Goal: Transaction & Acquisition: Book appointment/travel/reservation

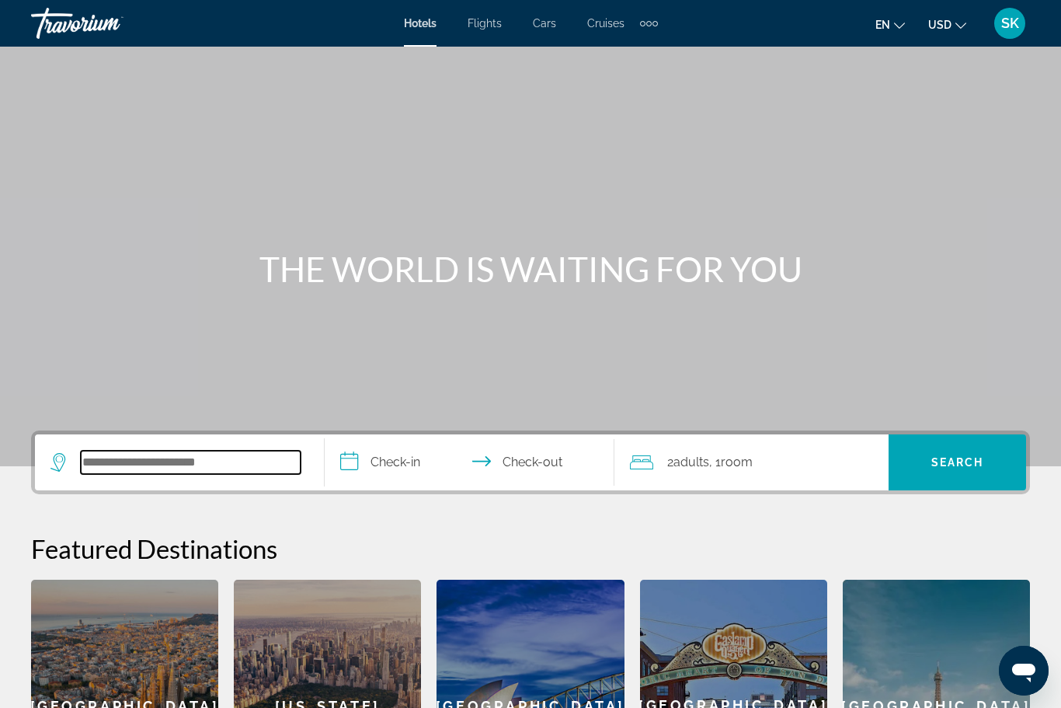
click at [193, 465] on input "Search widget" at bounding box center [191, 462] width 220 height 23
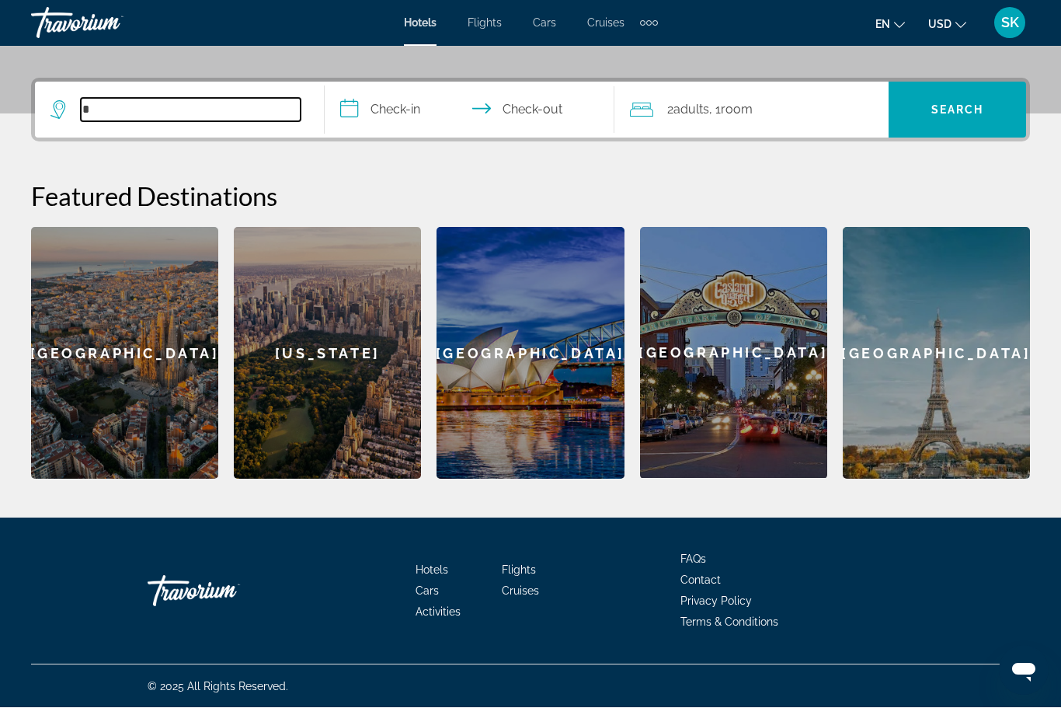
scroll to position [353, 0]
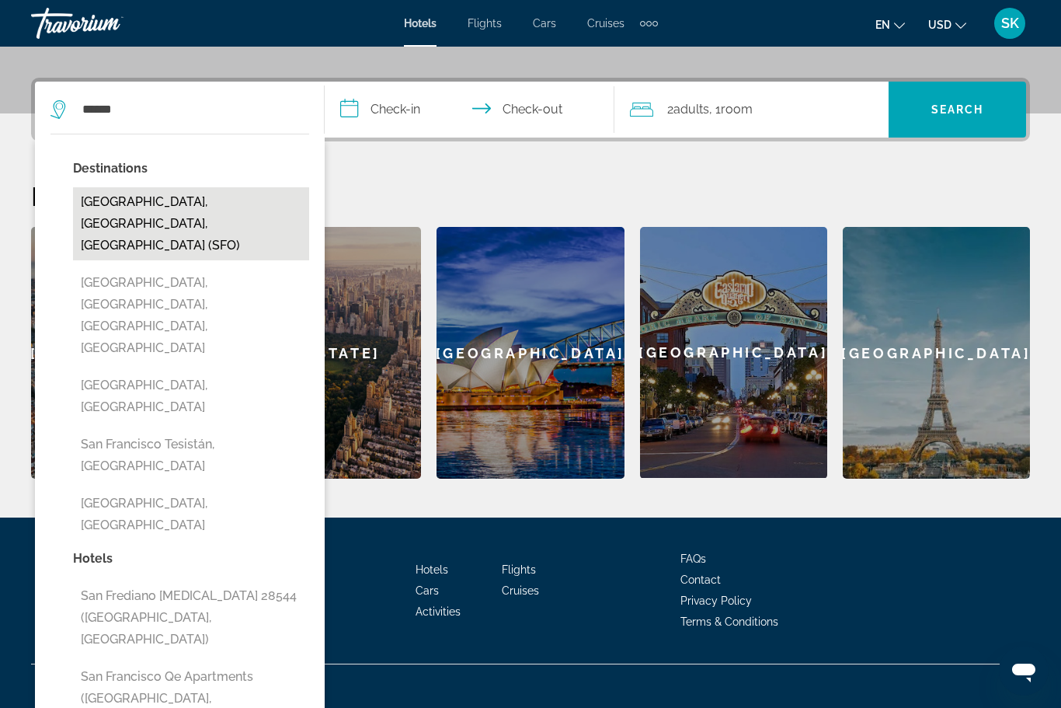
click at [183, 207] on button "[GEOGRAPHIC_DATA], [GEOGRAPHIC_DATA], [GEOGRAPHIC_DATA] (SFO)" at bounding box center [191, 223] width 236 height 73
type input "**********"
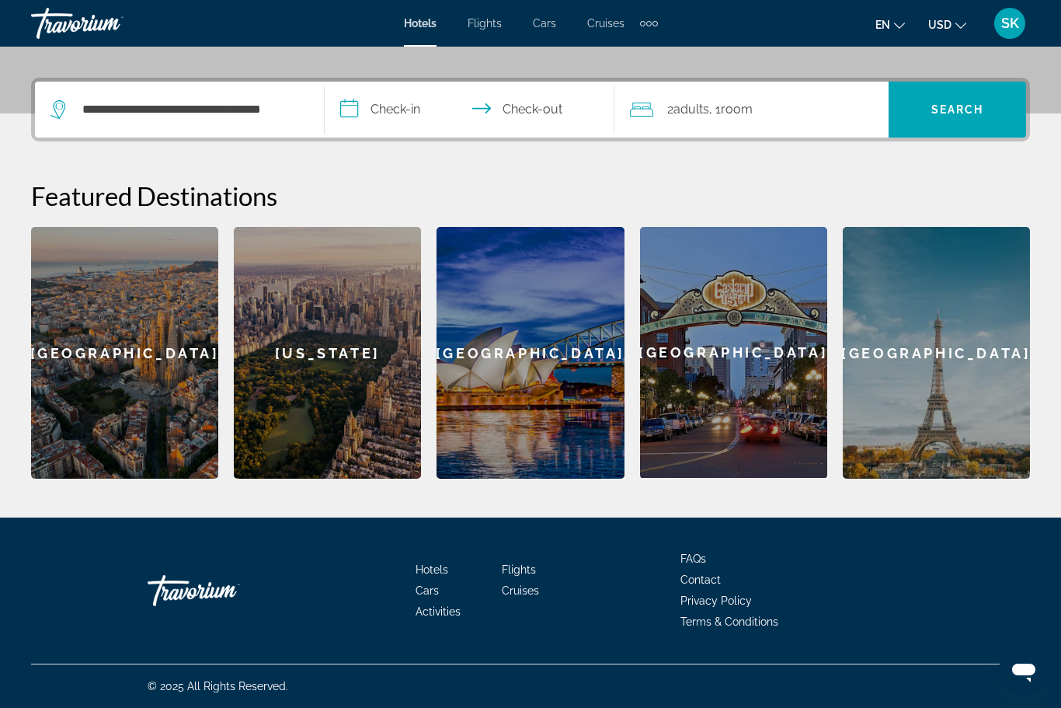
click at [393, 107] on input "**********" at bounding box center [473, 112] width 296 height 61
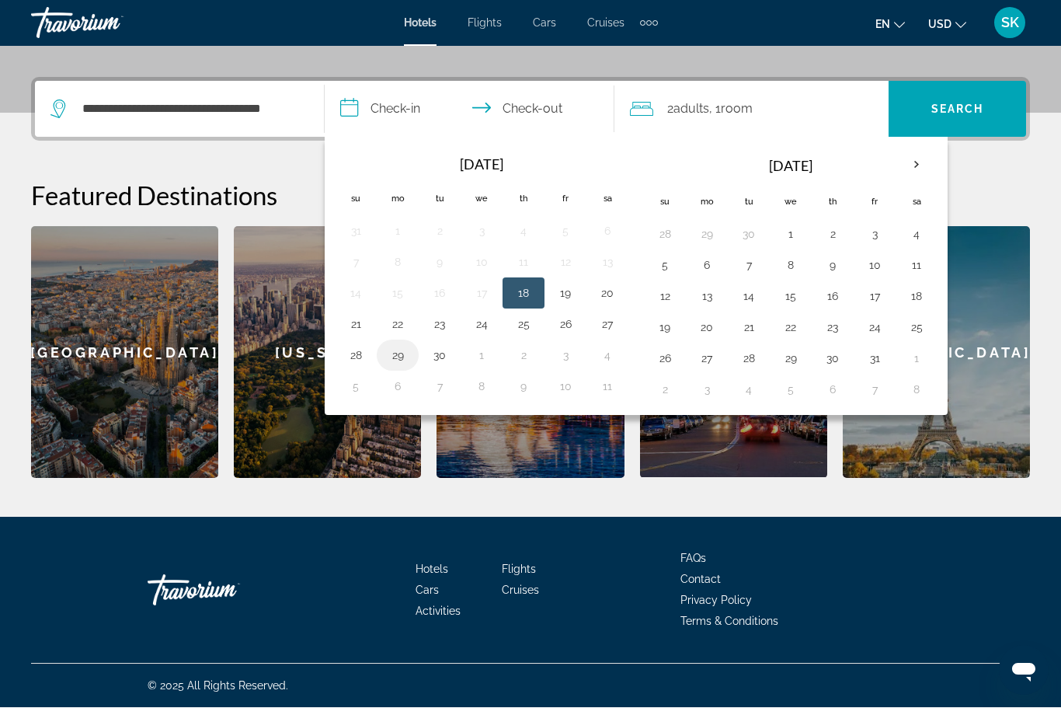
click at [401, 353] on button "29" at bounding box center [397, 356] width 25 height 22
click at [444, 357] on button "30" at bounding box center [439, 356] width 25 height 22
type input "**********"
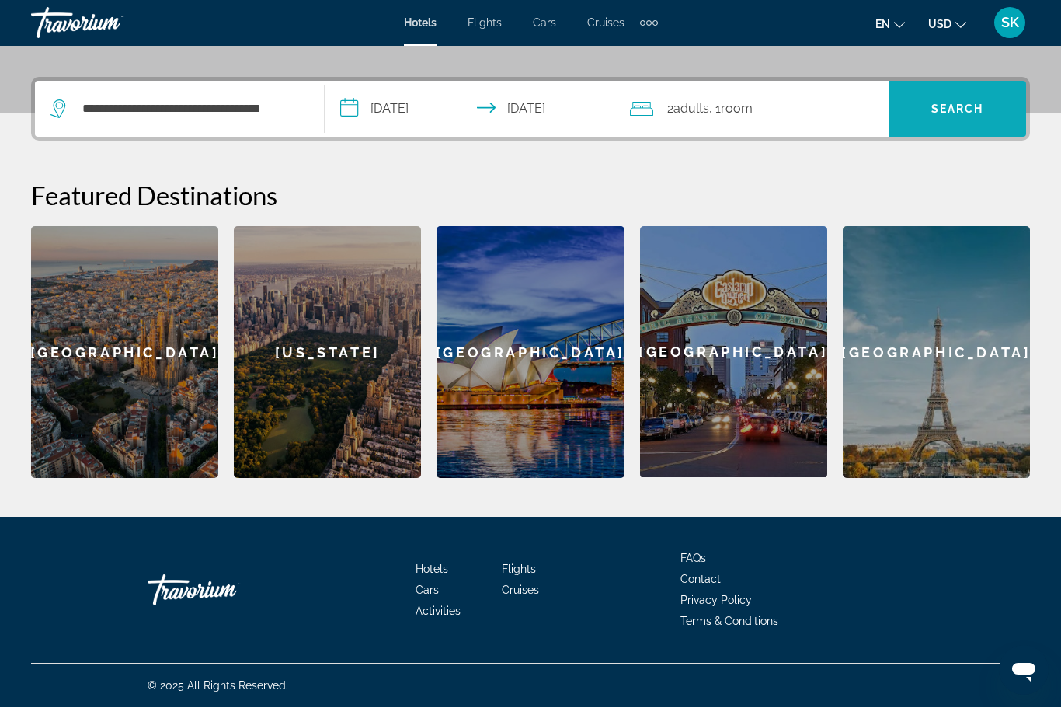
click at [941, 103] on span "Search" at bounding box center [957, 109] width 53 height 12
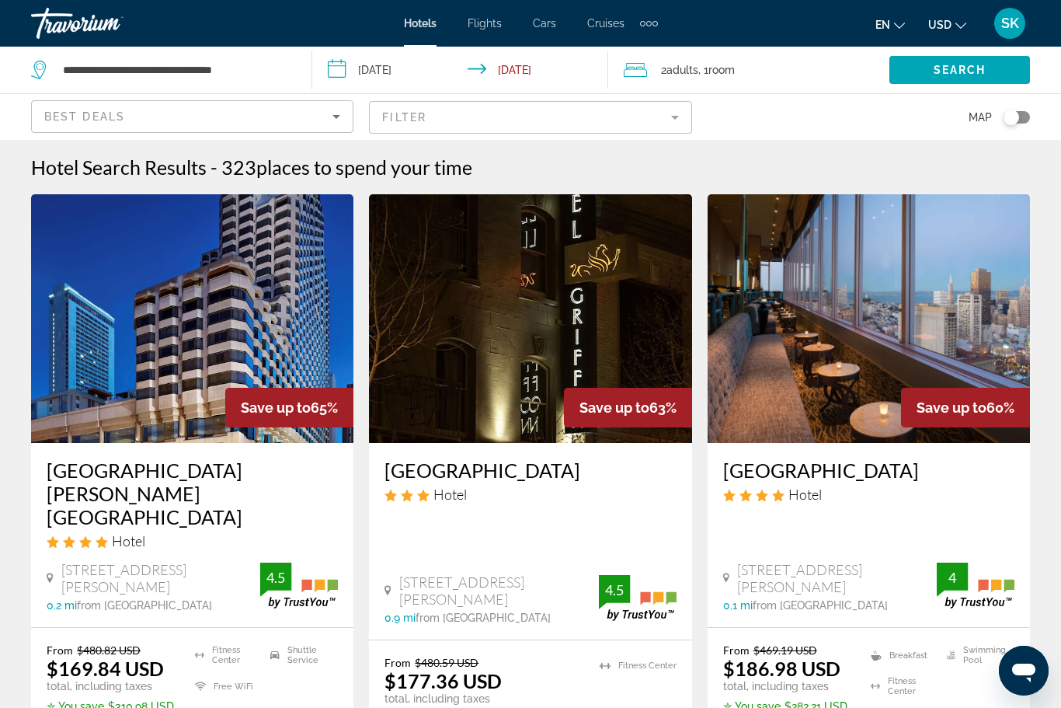
click at [646, 170] on div "Hotel Search Results - 323 places to spend your time" at bounding box center [530, 166] width 999 height 23
click at [673, 168] on div "Hotel Search Results - 323 places to spend your time" at bounding box center [530, 166] width 999 height 23
click at [335, 165] on span "places to spend your time" at bounding box center [364, 166] width 216 height 23
click at [1010, 169] on div "Hotel Search Results - 323 places to spend your time" at bounding box center [530, 166] width 999 height 23
click at [1025, 165] on div "Hotel Search Results - 323 places to spend your time" at bounding box center [530, 166] width 999 height 23
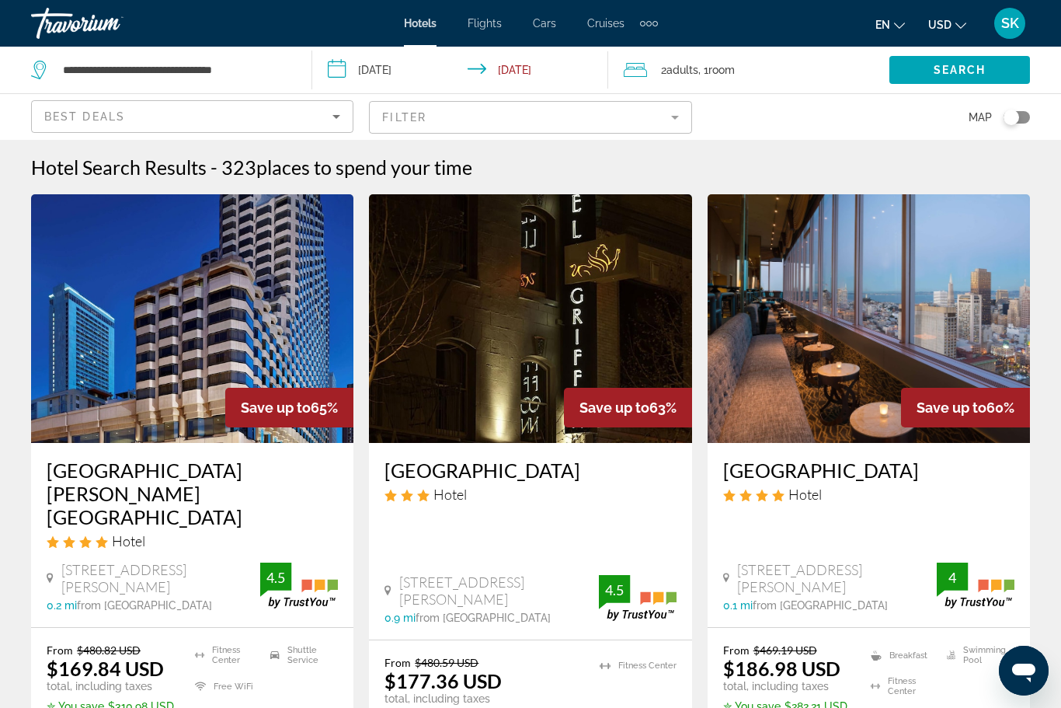
click at [1028, 169] on div "Hotel Search Results - 323 places to spend your time" at bounding box center [530, 166] width 999 height 23
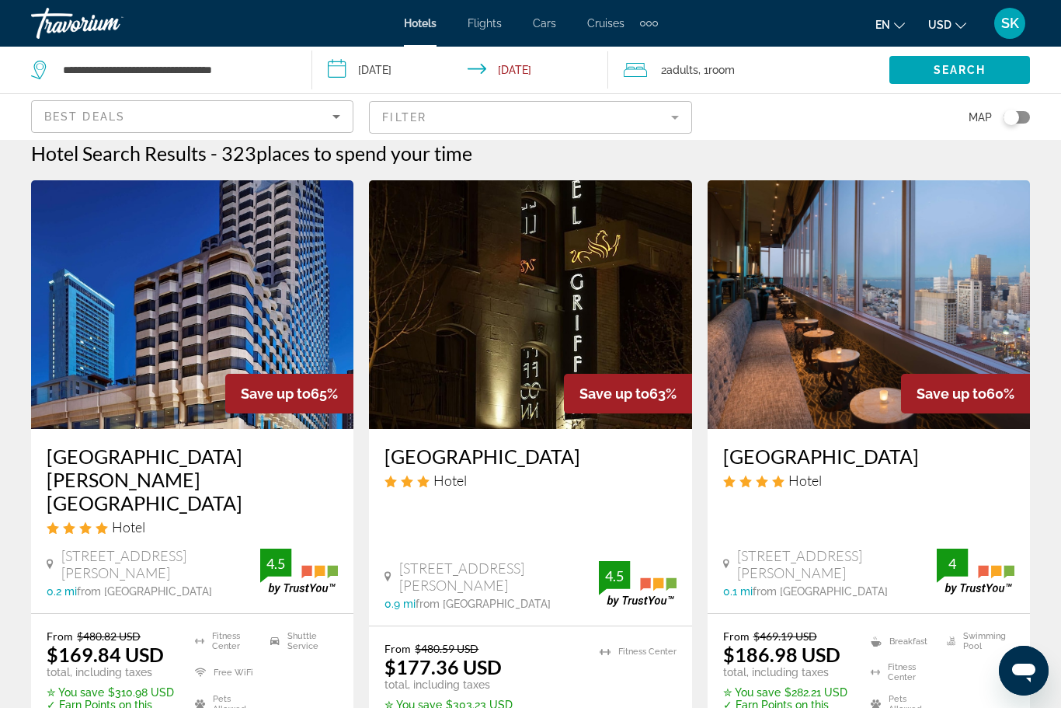
scroll to position [18, 0]
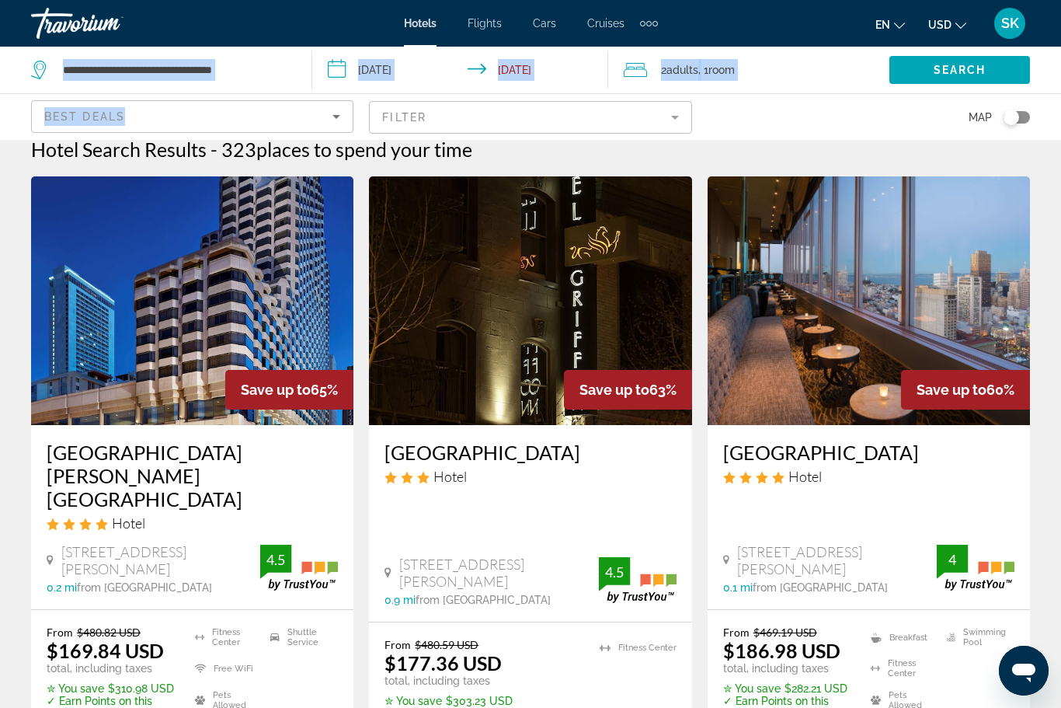
click at [1015, 116] on div "Toggle map" at bounding box center [1012, 118] width 16 height 16
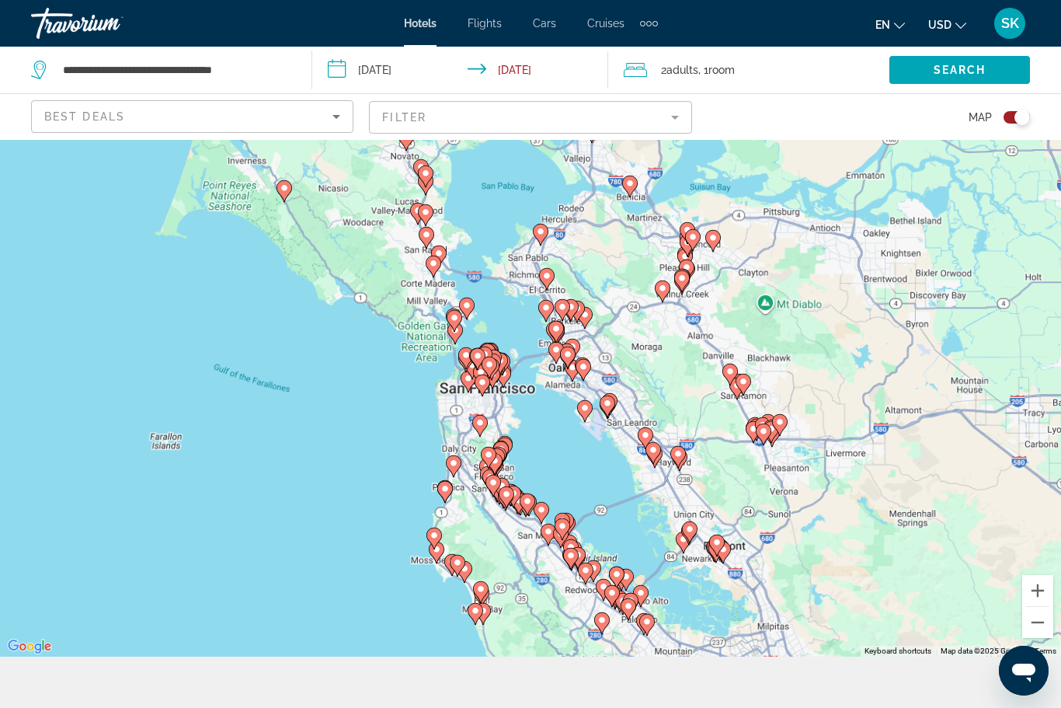
scroll to position [50, 0]
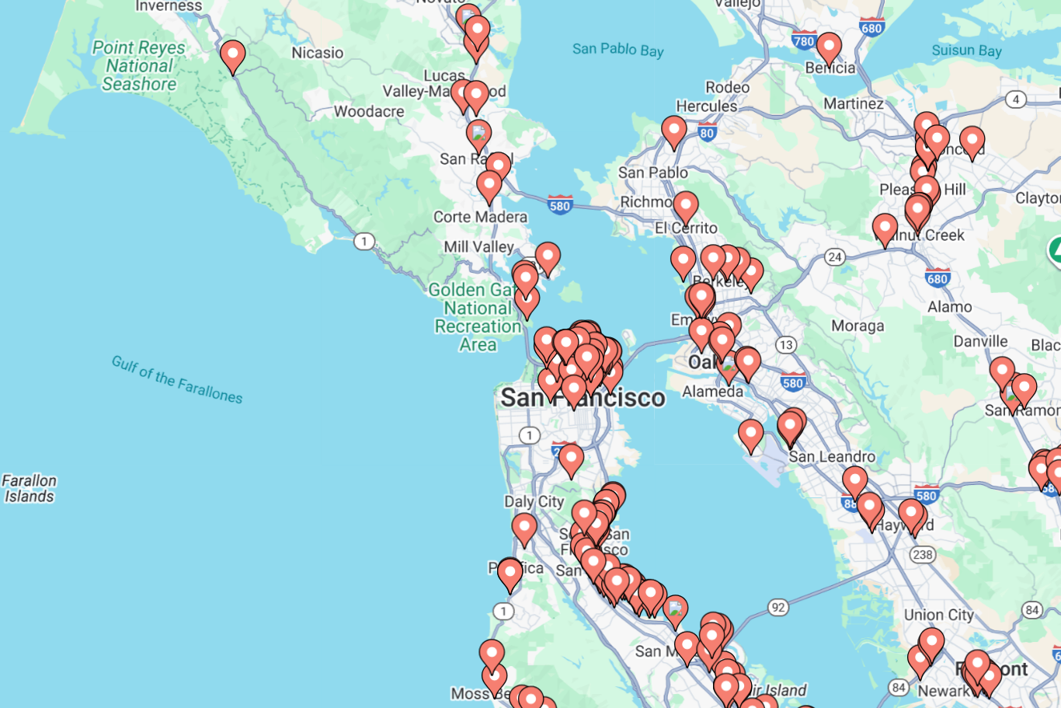
click at [274, 197] on div "To activate drag with keyboard, press Alt + Enter. Once in keyboard drag state,…" at bounding box center [530, 373] width 1061 height 568
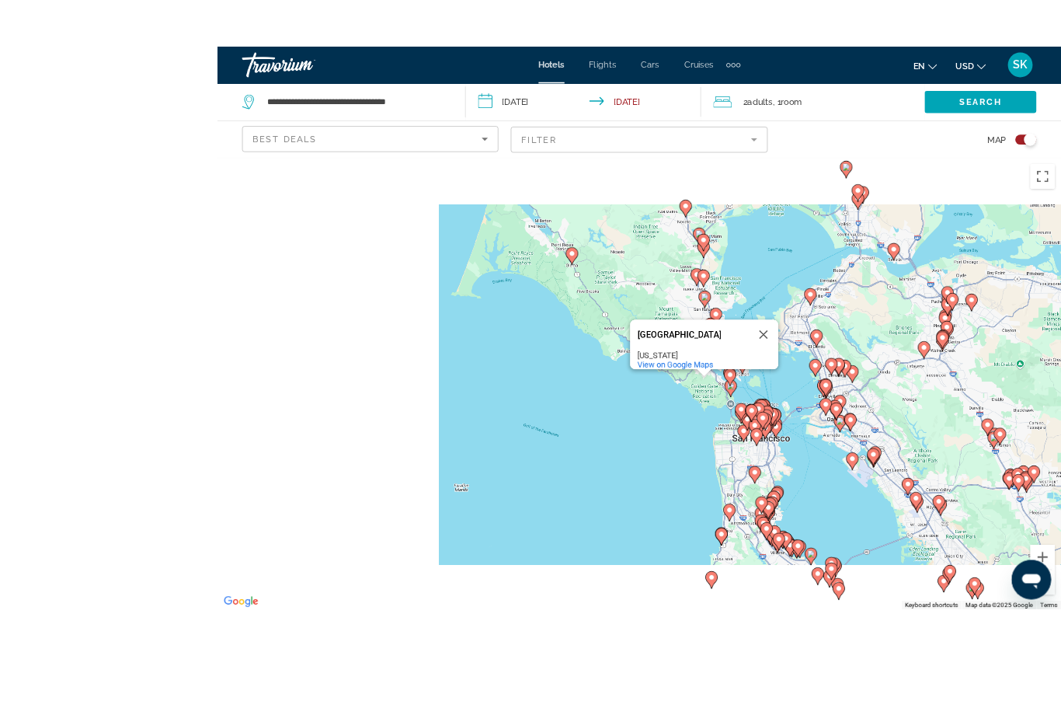
scroll to position [95, 0]
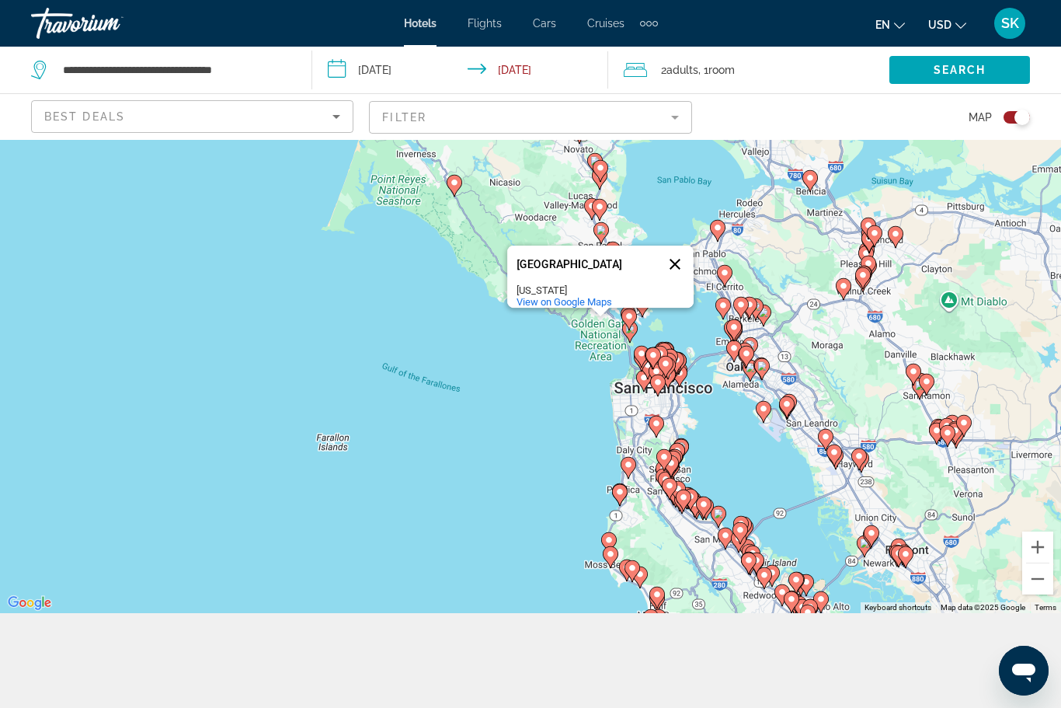
click at [670, 283] on button "Close" at bounding box center [674, 263] width 37 height 37
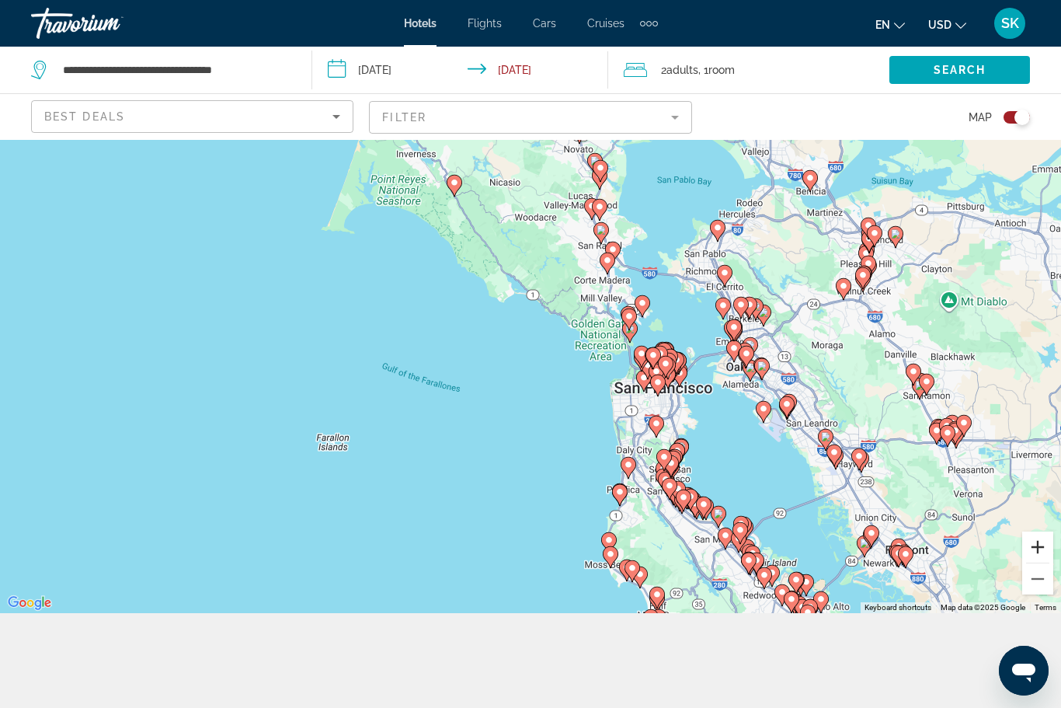
click at [1046, 562] on button "Zoom in" at bounding box center [1037, 546] width 31 height 31
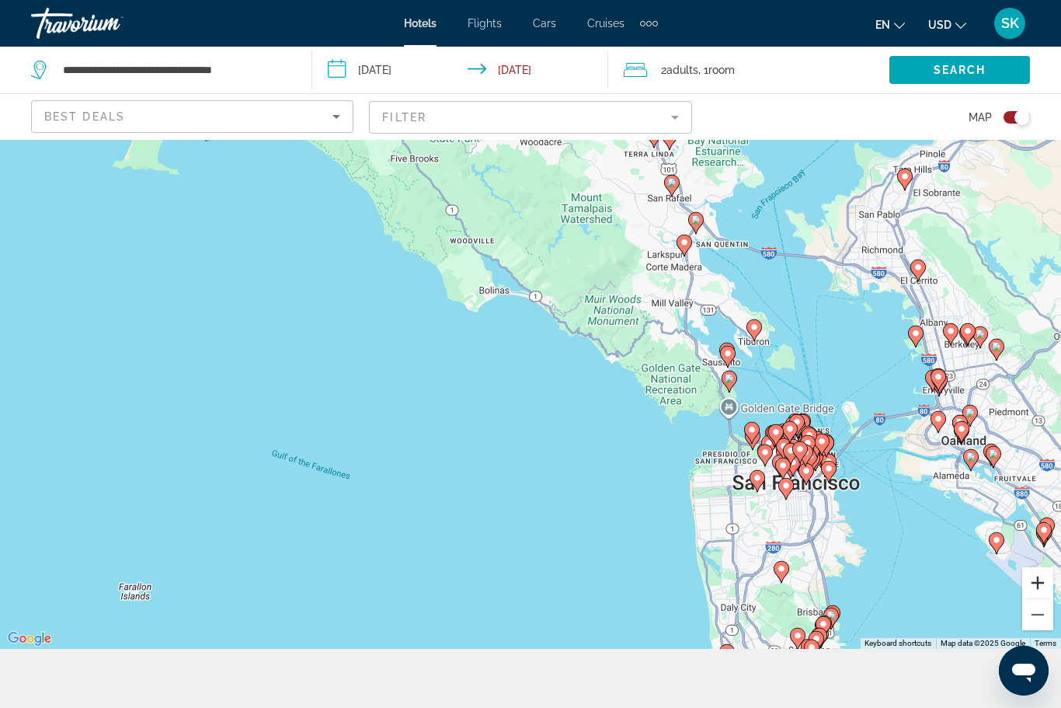
scroll to position [58, 0]
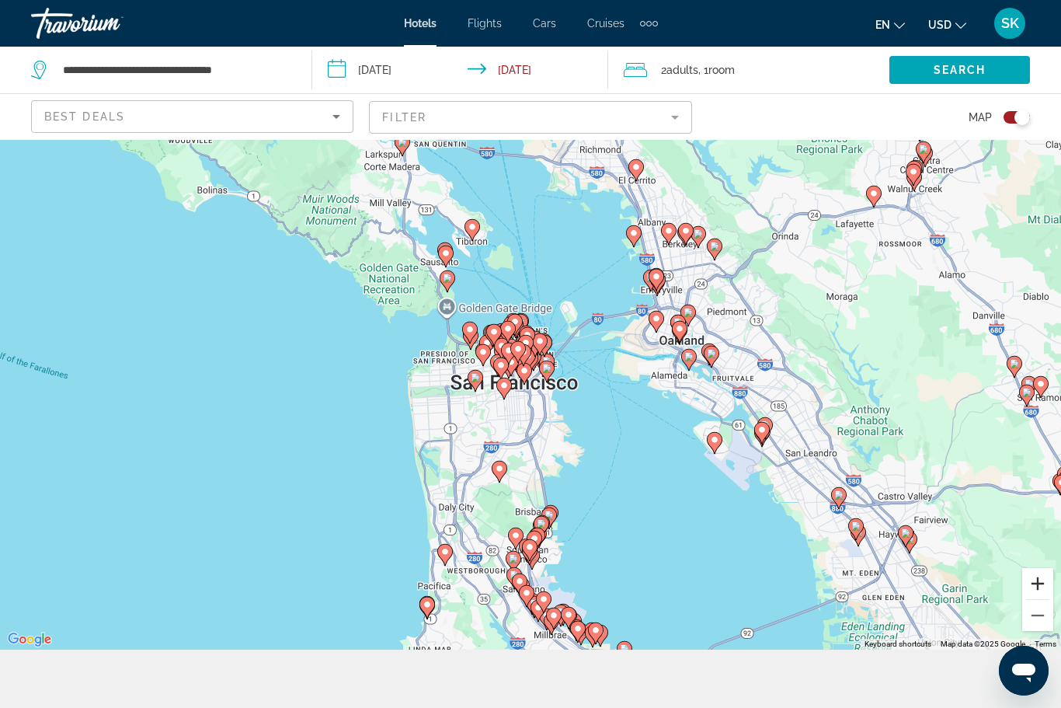
click at [1037, 599] on button "Zoom in" at bounding box center [1037, 583] width 31 height 31
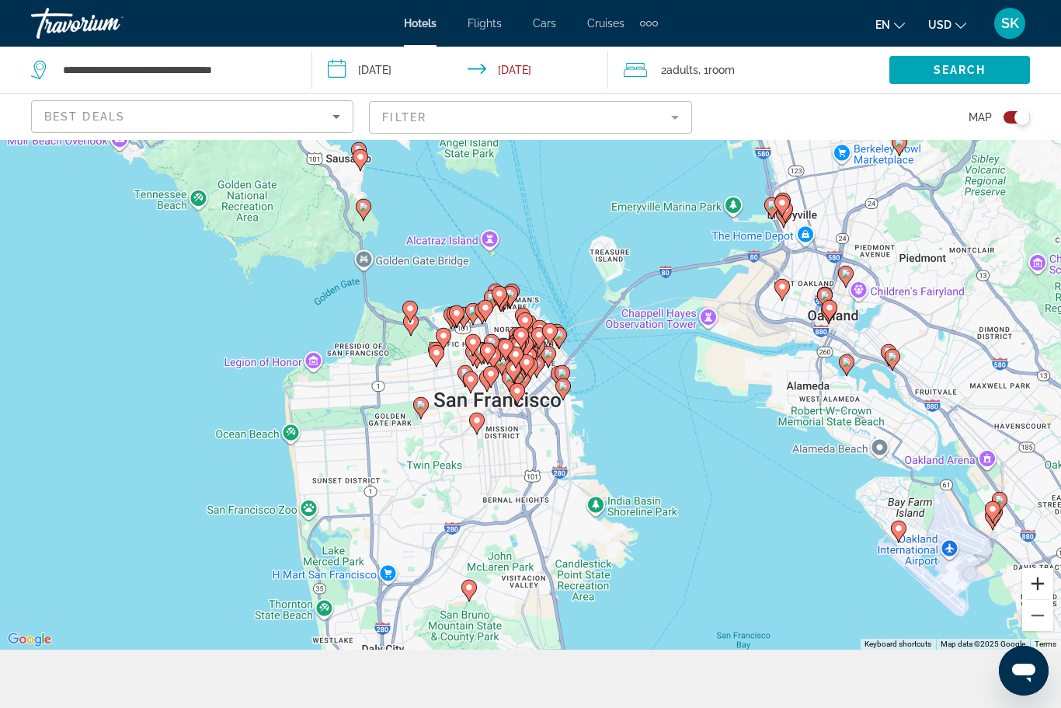
click at [1037, 599] on button "Zoom in" at bounding box center [1037, 583] width 31 height 31
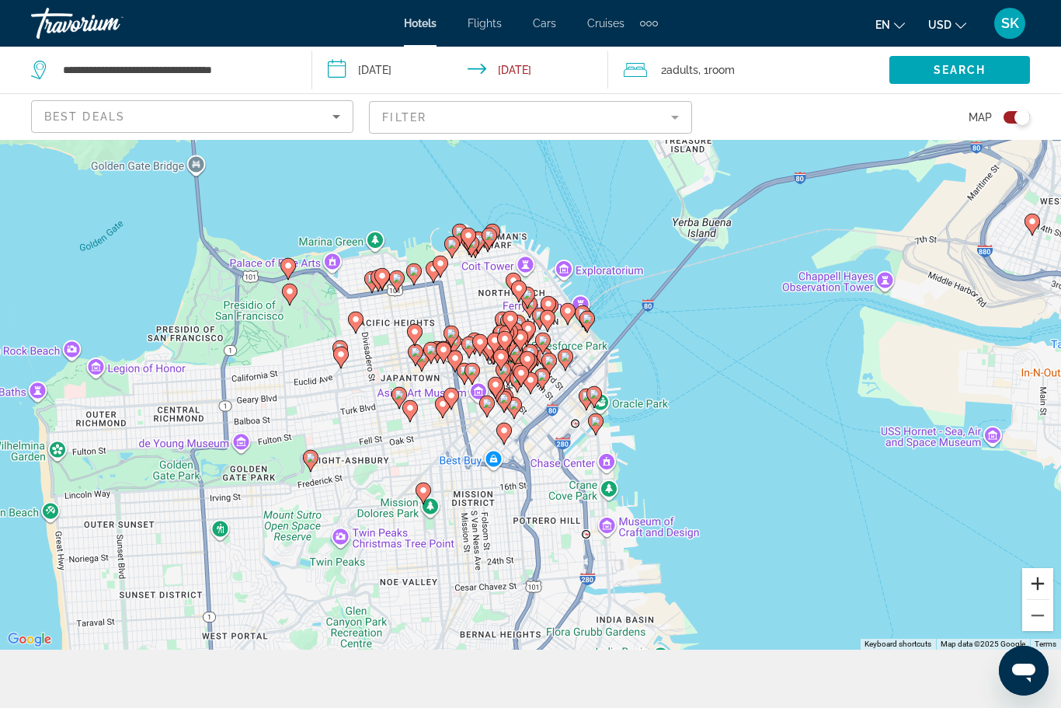
click at [1035, 599] on button "Zoom in" at bounding box center [1037, 583] width 31 height 31
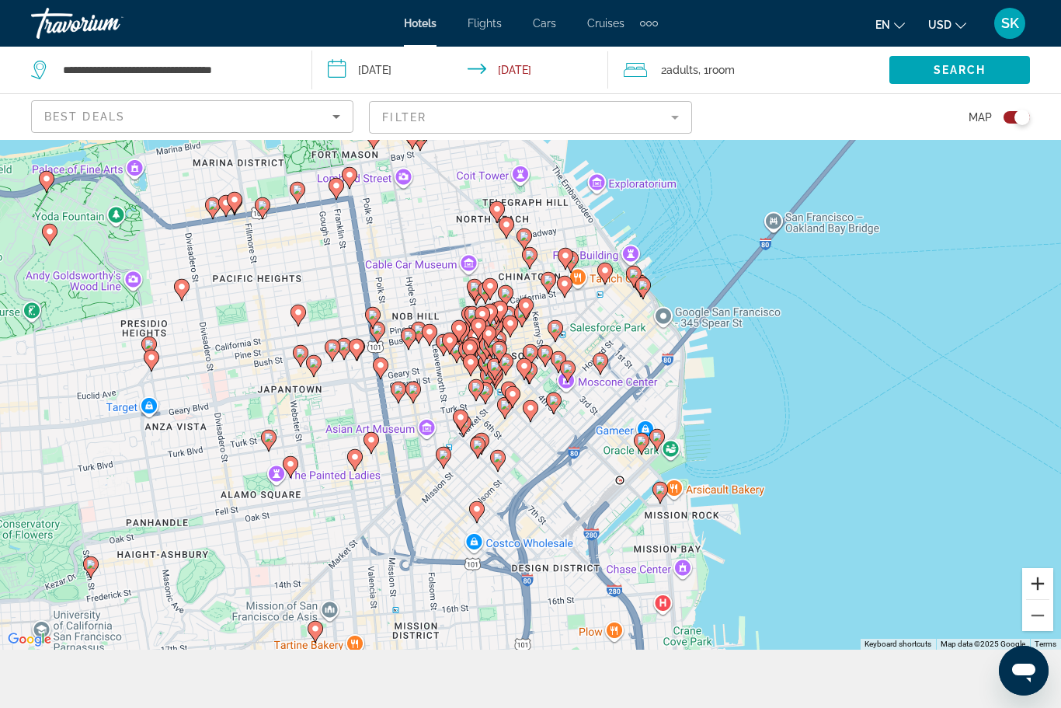
click at [1036, 599] on button "Zoom in" at bounding box center [1037, 583] width 31 height 31
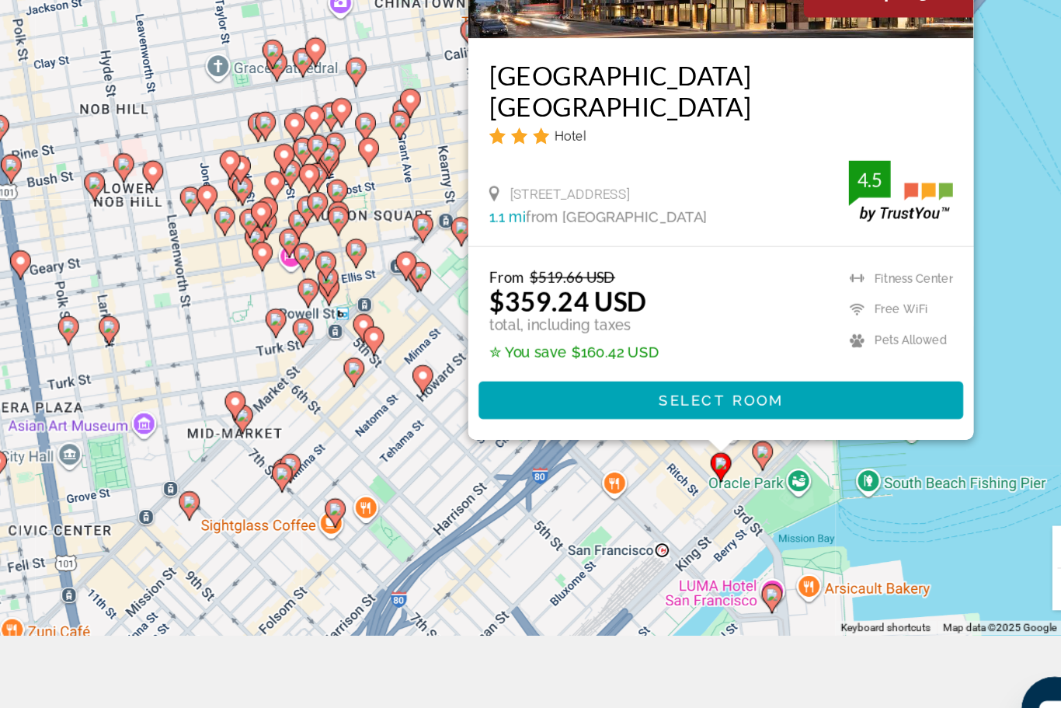
scroll to position [92, 0]
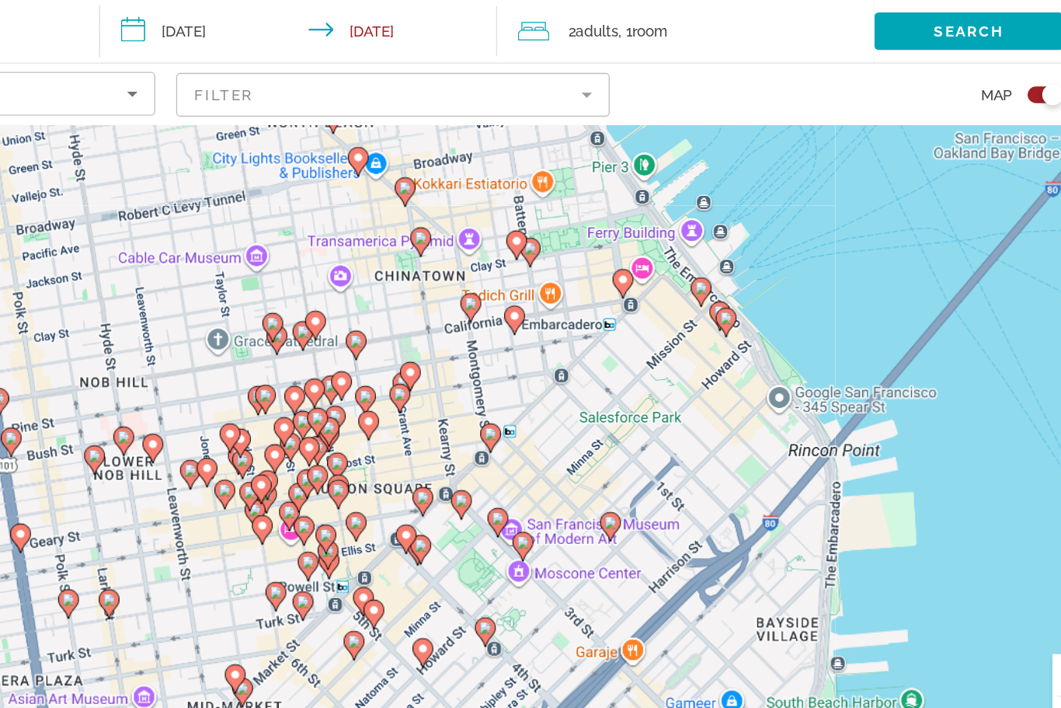
click at [758, 284] on div "To activate drag with keyboard, press Alt + Enter. Once in keyboard drag state,…" at bounding box center [530, 331] width 1061 height 568
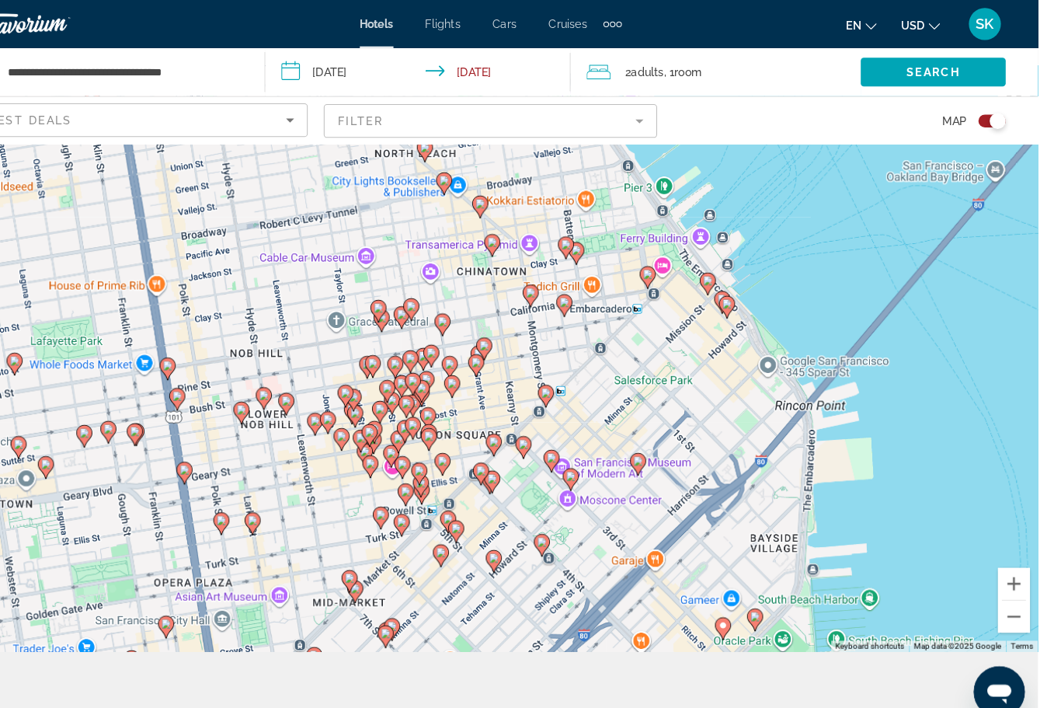
scroll to position [82, 0]
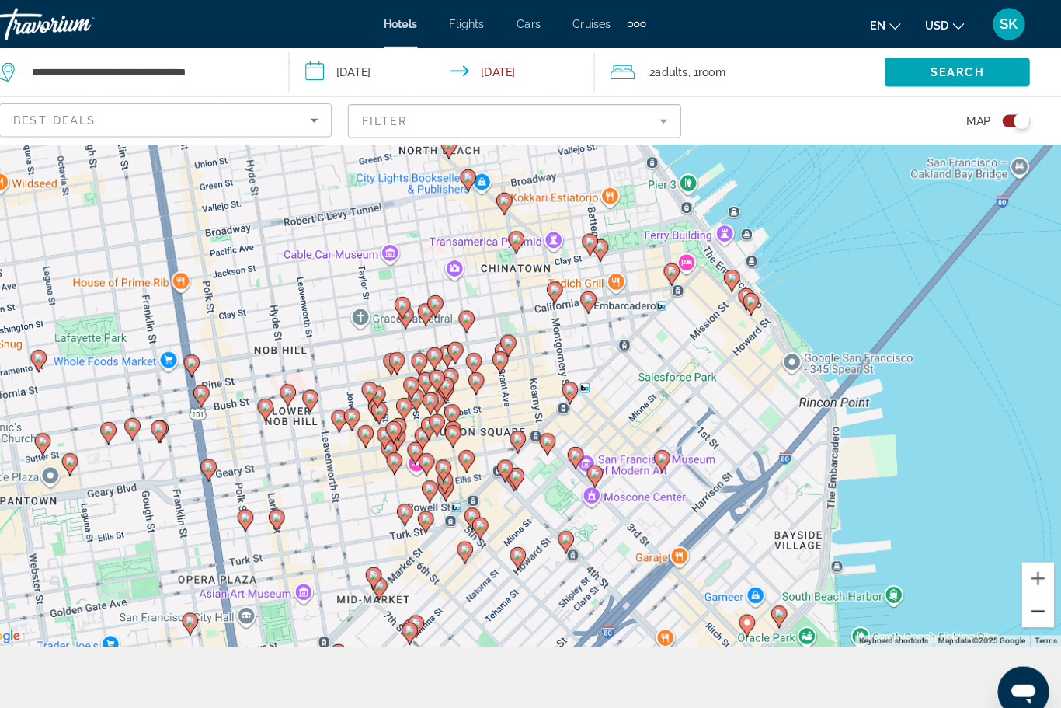
click at [1022, 607] on button "Zoom out" at bounding box center [1037, 591] width 31 height 31
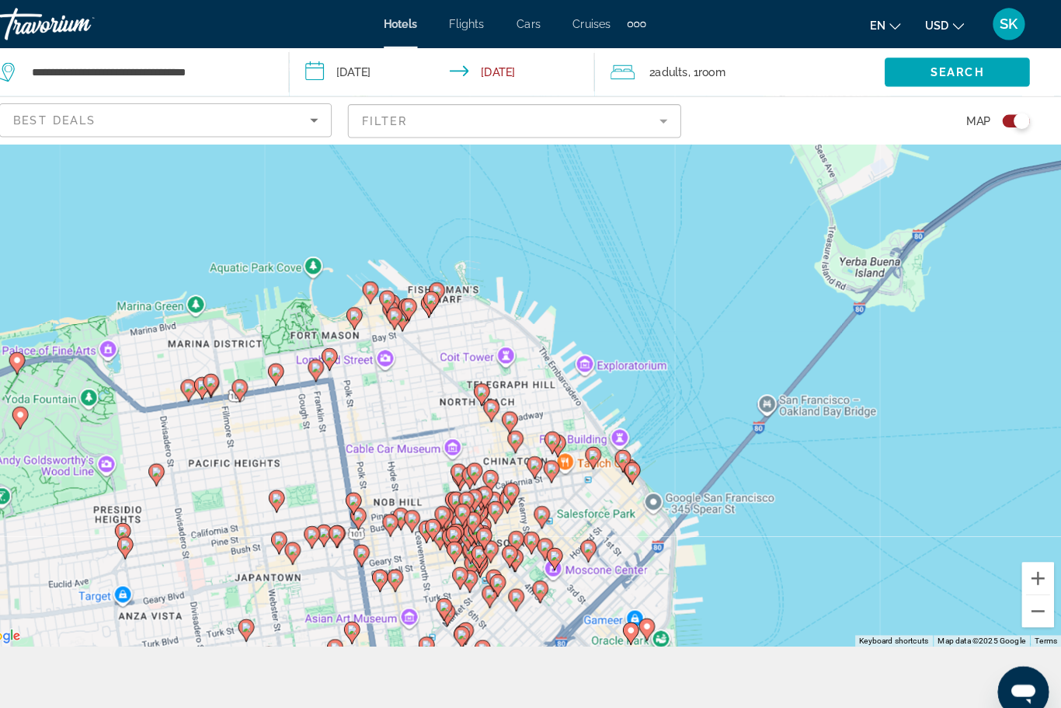
click at [879, 478] on div "To activate drag with keyboard, press Alt + Enter. Once in keyboard drag state,…" at bounding box center [530, 342] width 1061 height 568
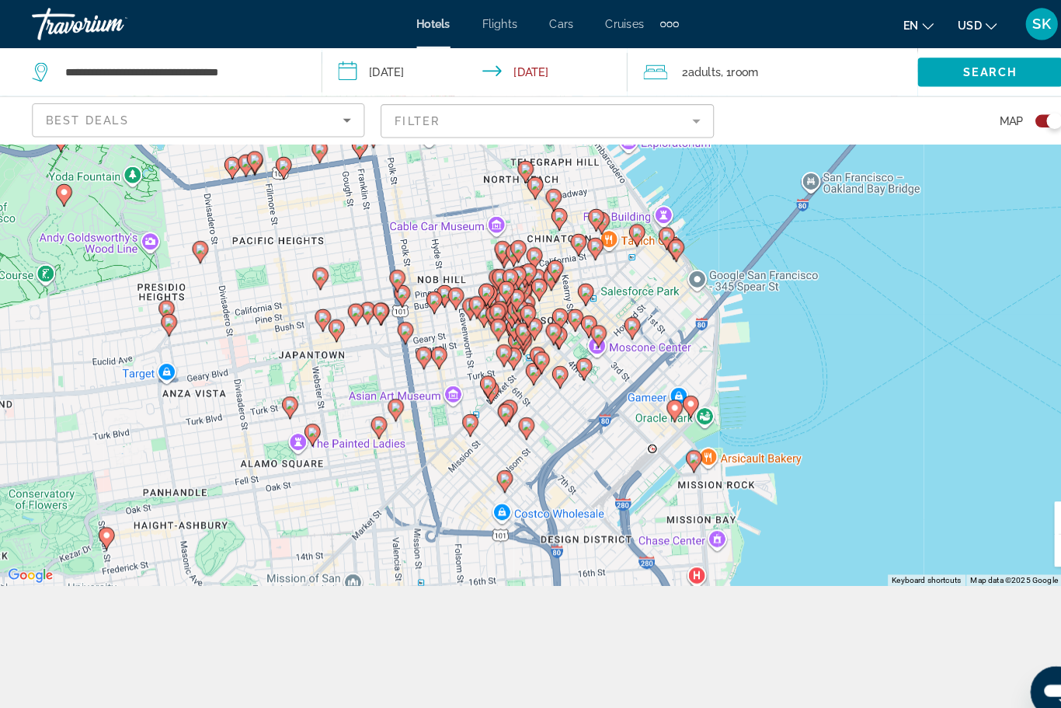
scroll to position [140, 0]
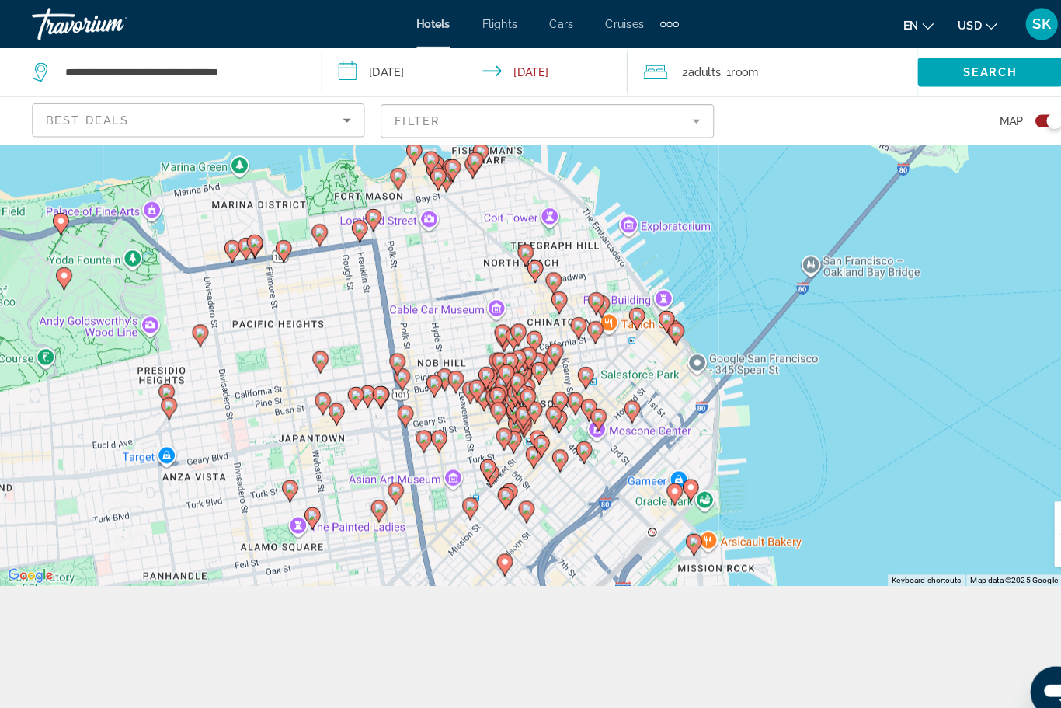
click at [820, 475] on div "To activate drag with keyboard, press Alt + Enter. Once in keyboard drag state,…" at bounding box center [530, 284] width 1061 height 568
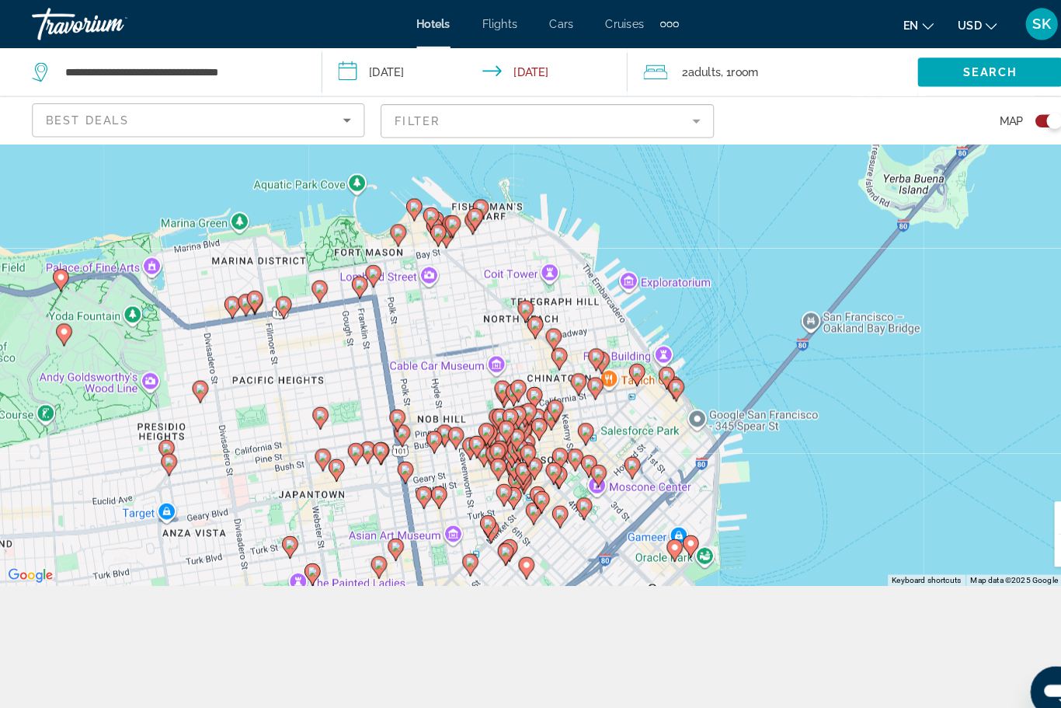
click at [804, 487] on div "To activate drag with keyboard, press Alt + Enter. Once in keyboard drag state,…" at bounding box center [530, 284] width 1061 height 568
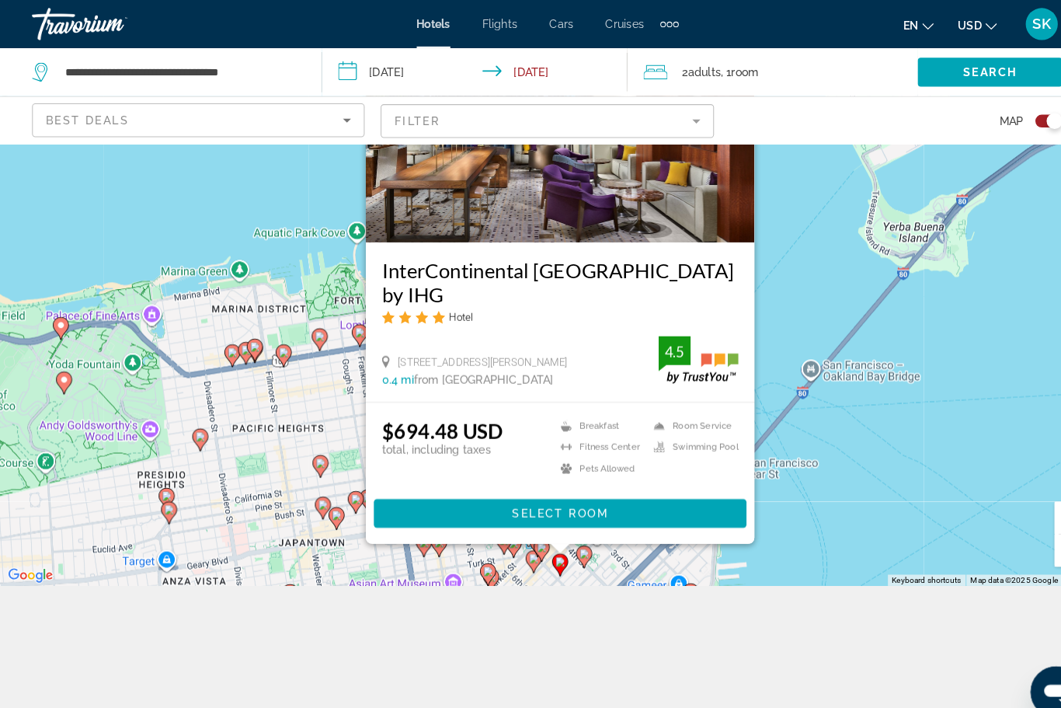
click at [818, 483] on div "To activate drag with keyboard, press Alt + Enter. Once in keyboard drag state,…" at bounding box center [530, 284] width 1061 height 568
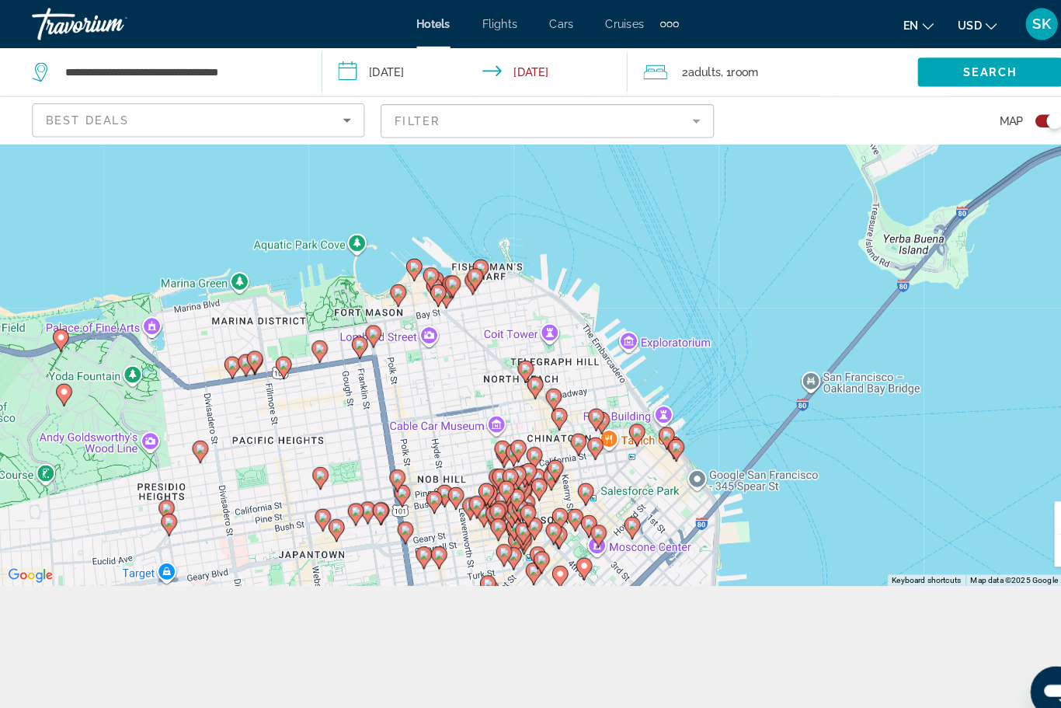
click at [840, 485] on div "To activate drag with keyboard, press Alt + Enter. Once in keyboard drag state,…" at bounding box center [530, 284] width 1061 height 568
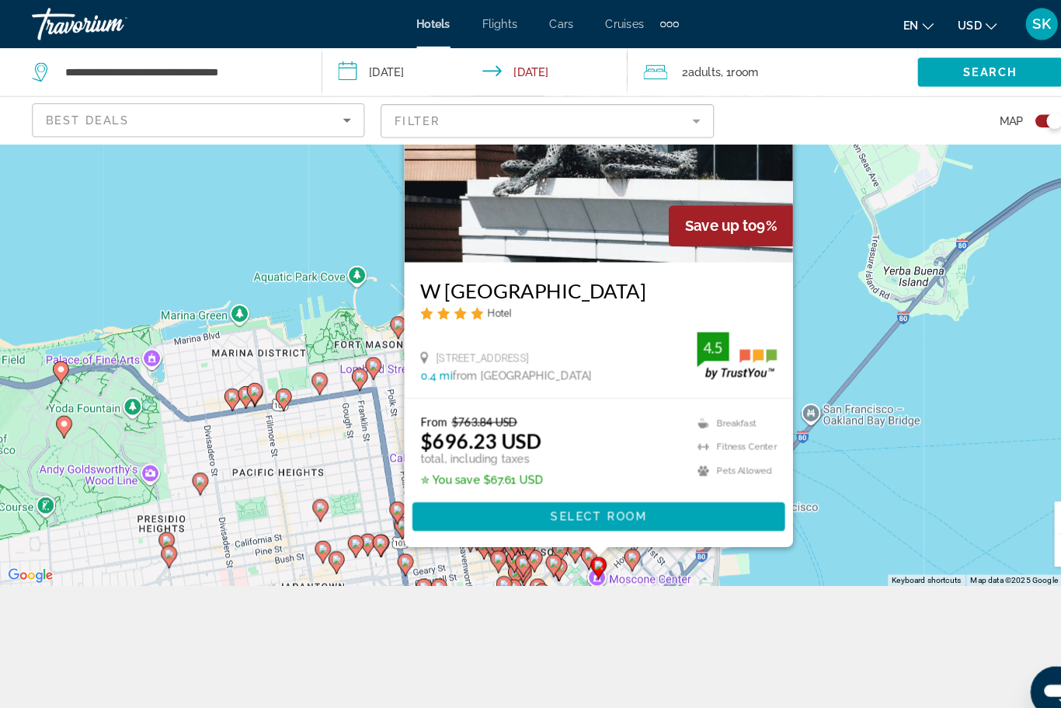
click at [856, 513] on div "To activate drag with keyboard, press Alt + Enter. Once in keyboard drag state,…" at bounding box center [530, 284] width 1061 height 568
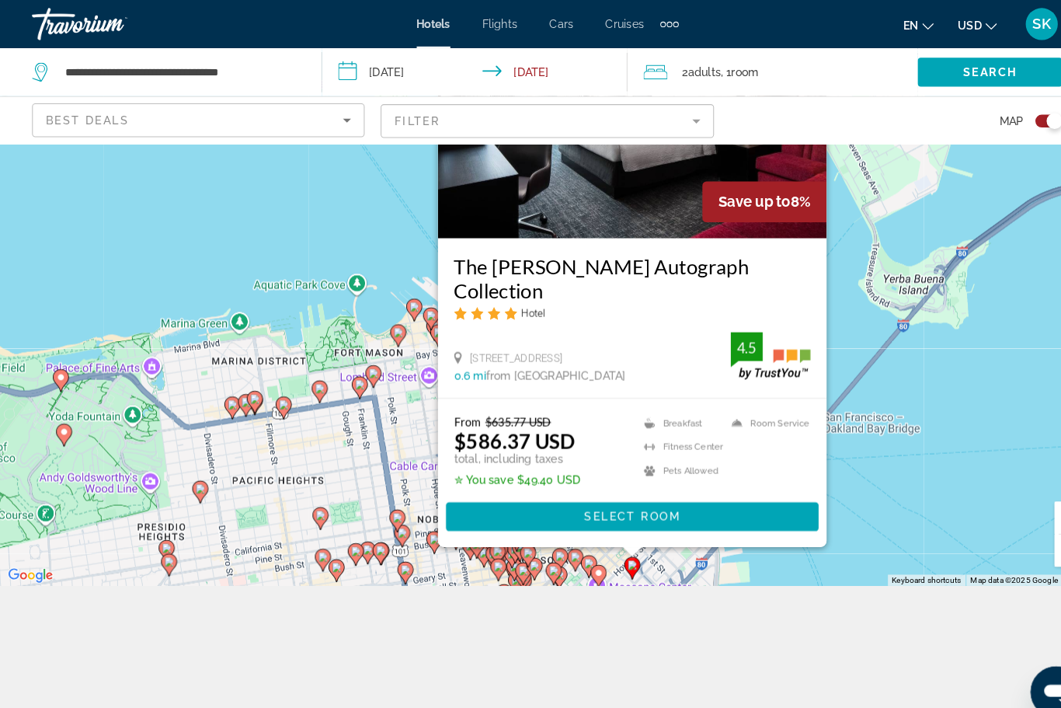
click at [886, 530] on div "To activate drag with keyboard, press Alt + Enter. Once in keyboard drag state,…" at bounding box center [530, 284] width 1061 height 568
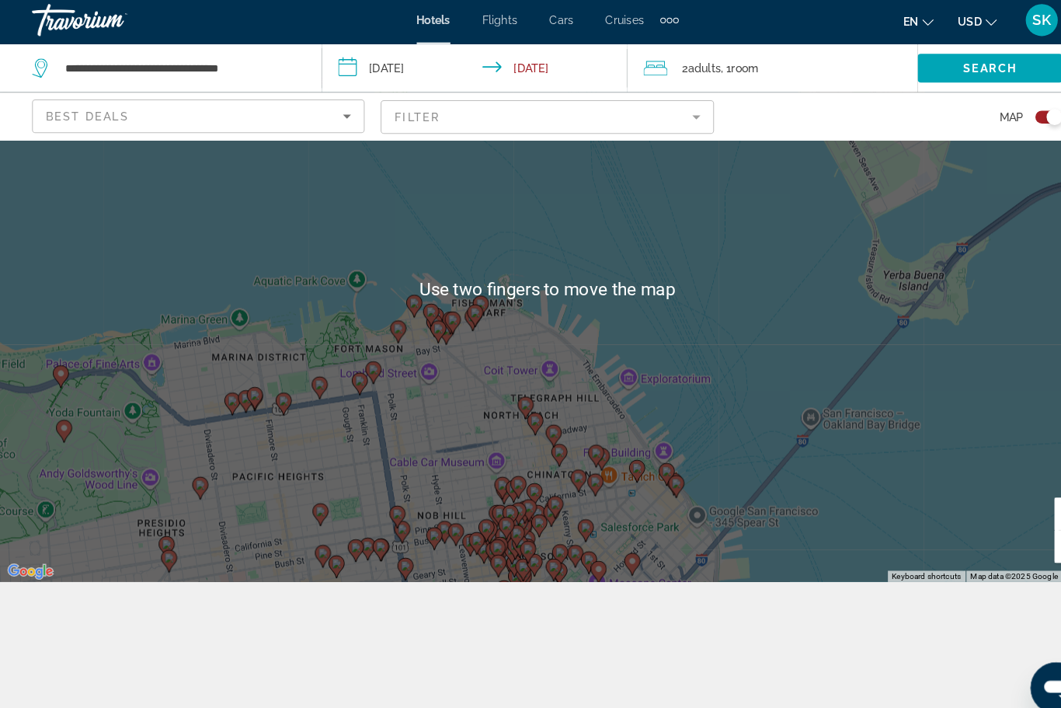
scroll to position [191, 0]
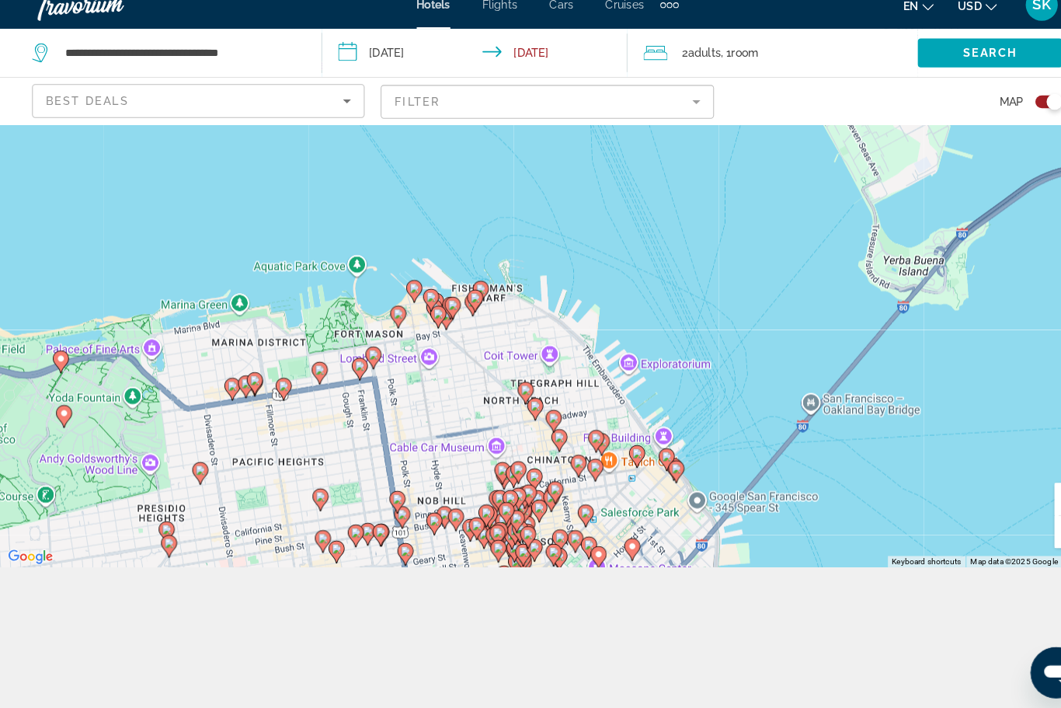
click at [460, 371] on div "To activate drag with keyboard, press Alt + Enter. Once in keyboard drag state,…" at bounding box center [530, 284] width 1061 height 568
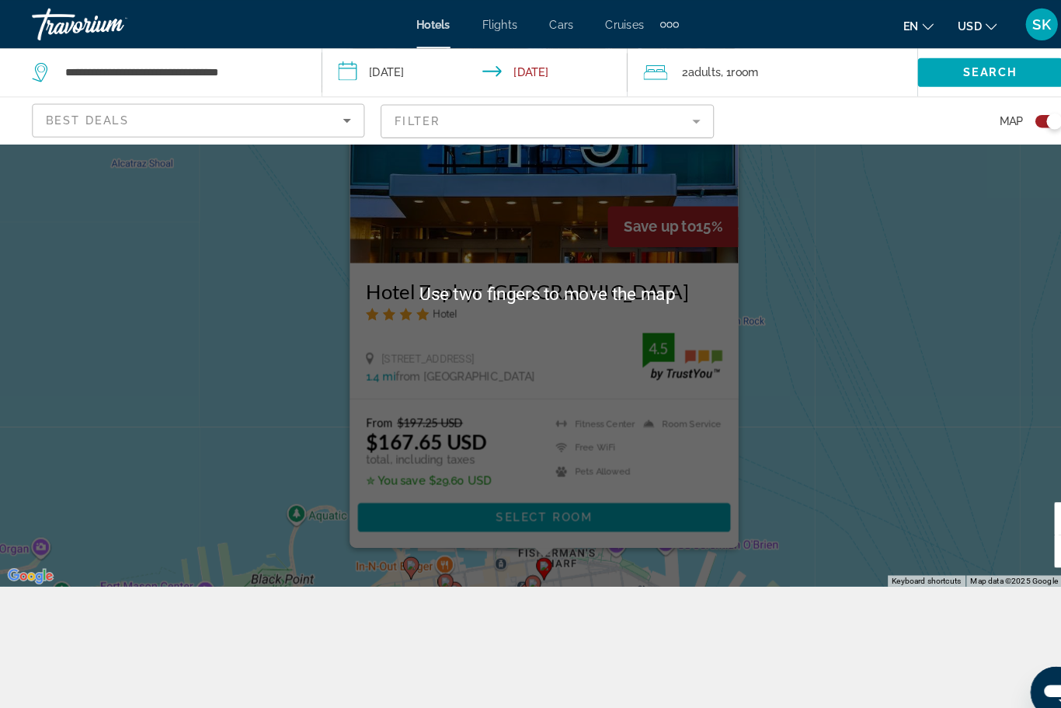
scroll to position [146, 0]
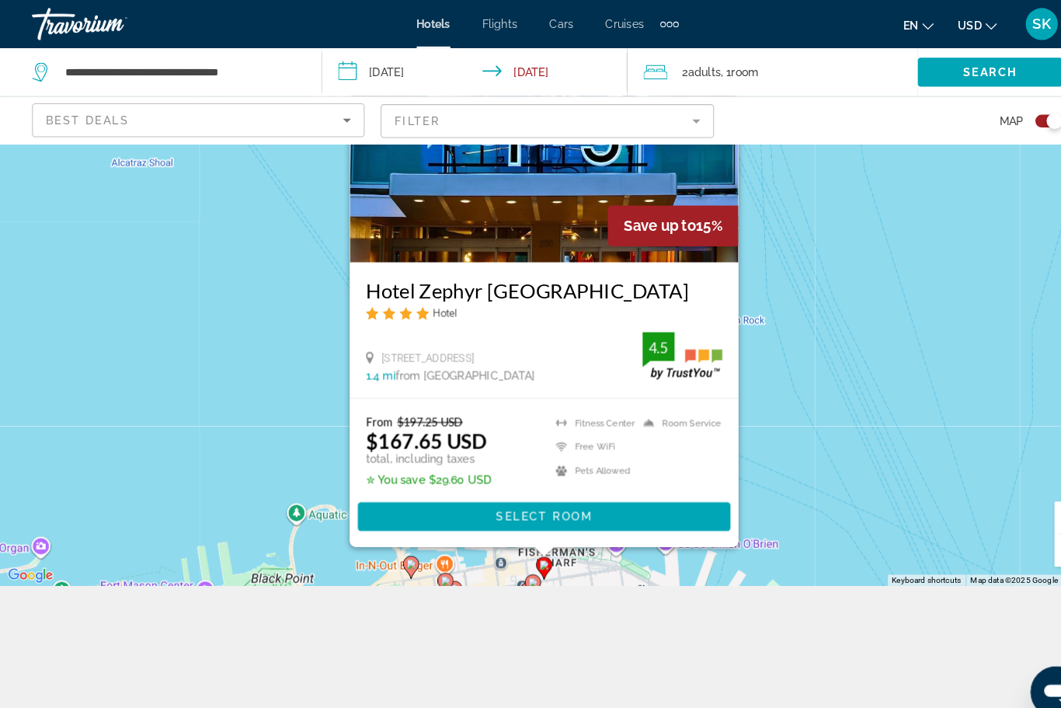
click at [211, 443] on div "To activate drag with keyboard, press Alt + Enter. Once in keyboard drag state,…" at bounding box center [530, 284] width 1061 height 568
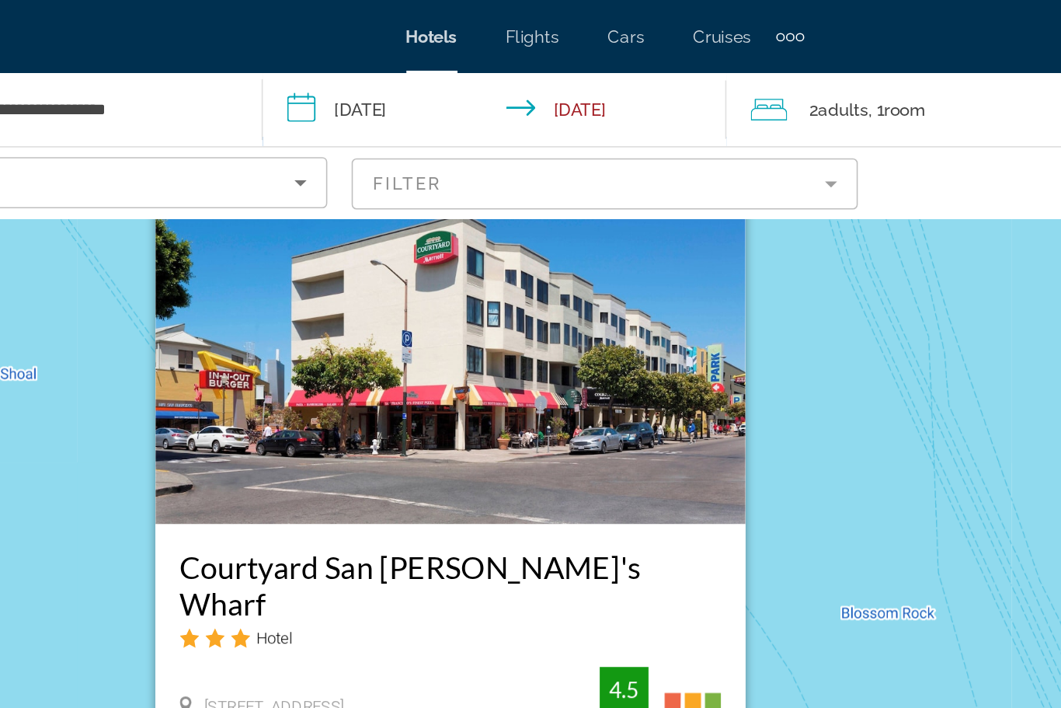
scroll to position [0, 0]
